Goal: Transaction & Acquisition: Obtain resource

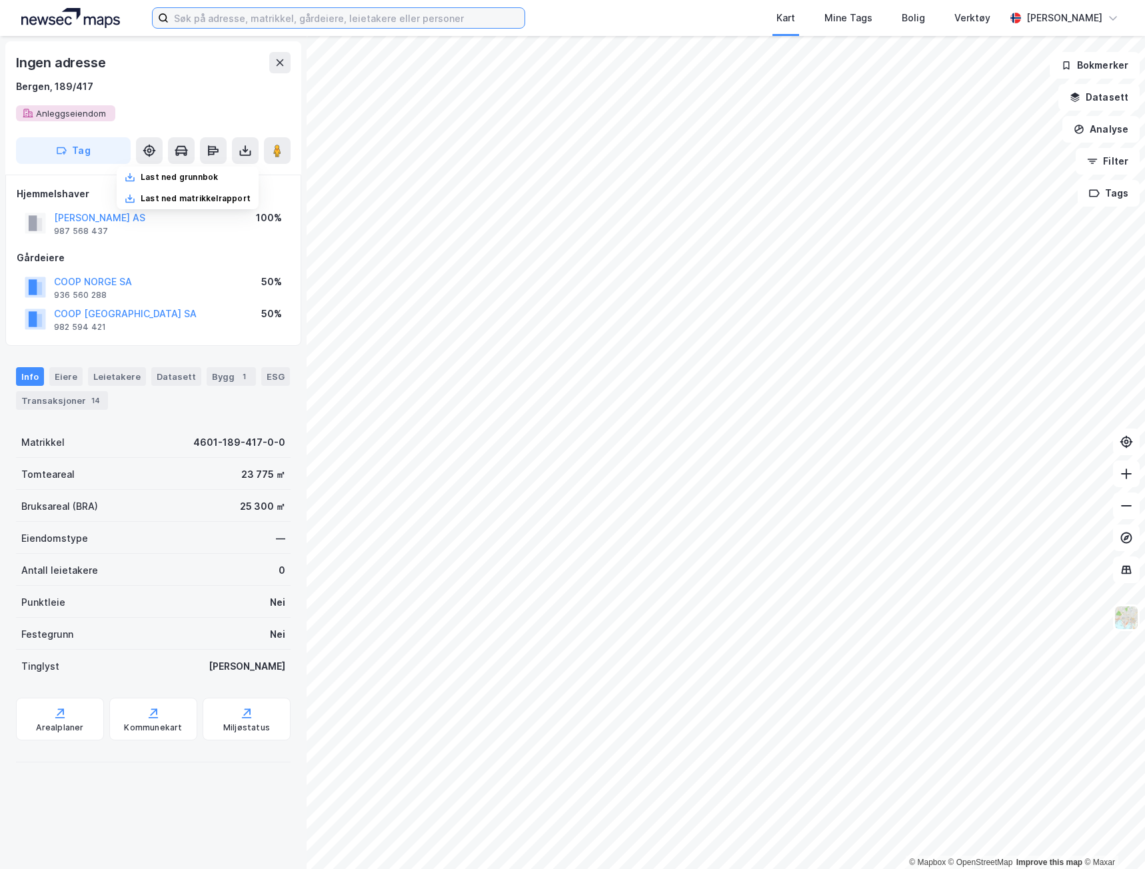
click at [255, 19] on input at bounding box center [347, 18] width 356 height 20
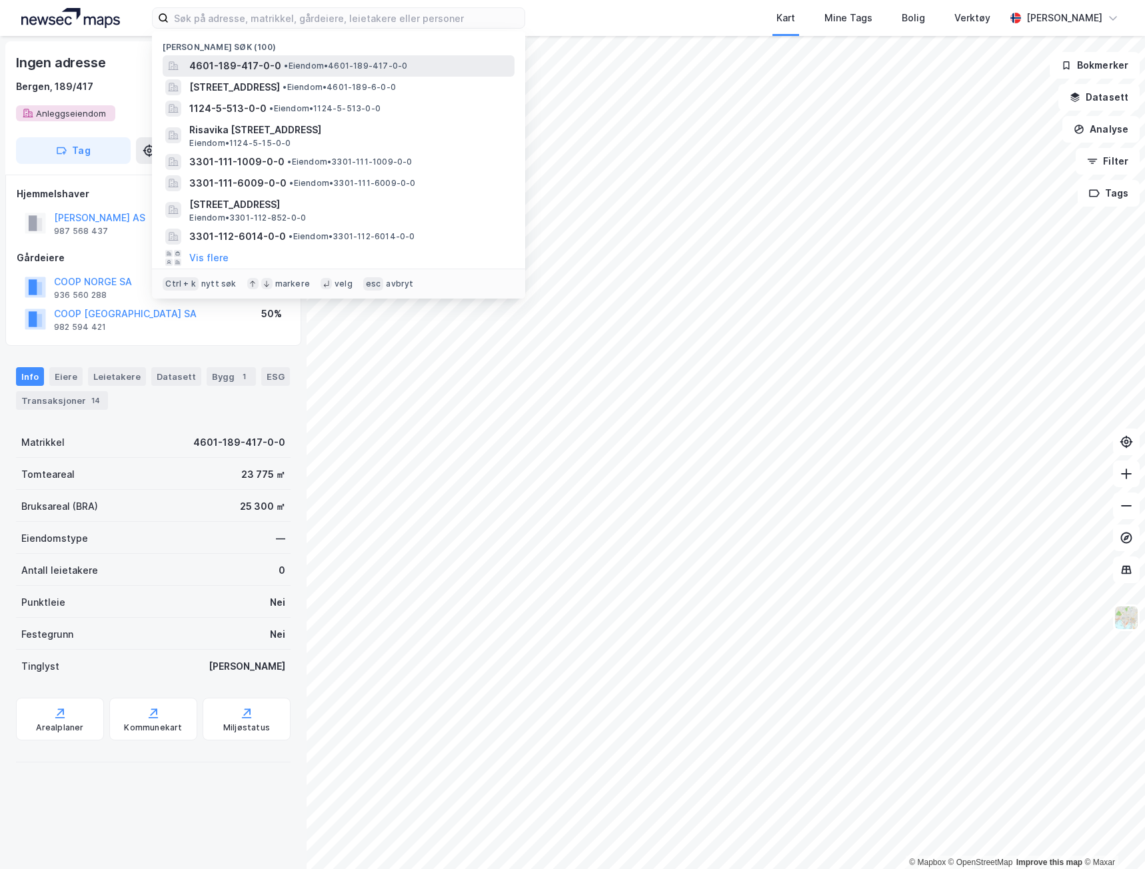
click at [331, 64] on span "• Eiendom • 4601-189-417-0-0" at bounding box center [345, 66] width 123 height 11
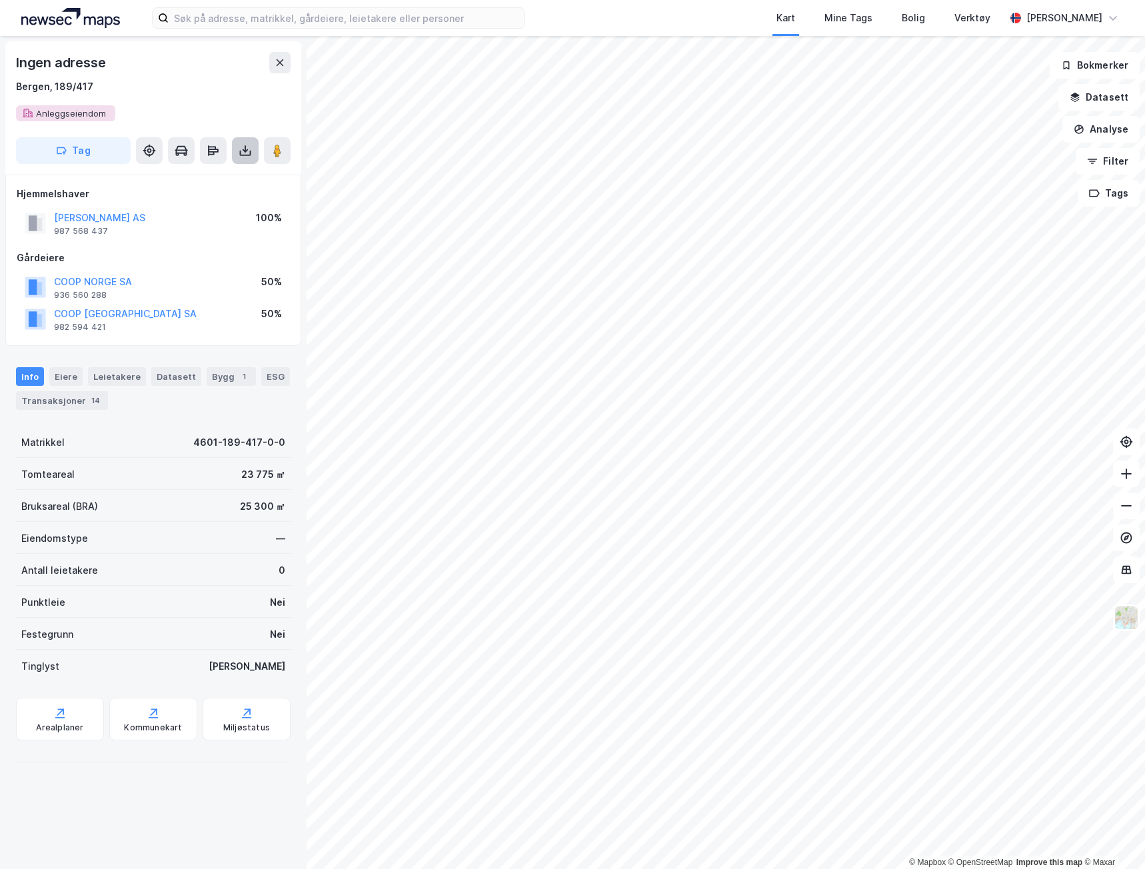
click at [237, 157] on button at bounding box center [245, 150] width 27 height 27
click at [234, 175] on div "Last ned grunnbok" at bounding box center [188, 177] width 142 height 21
